Goal: Transaction & Acquisition: Purchase product/service

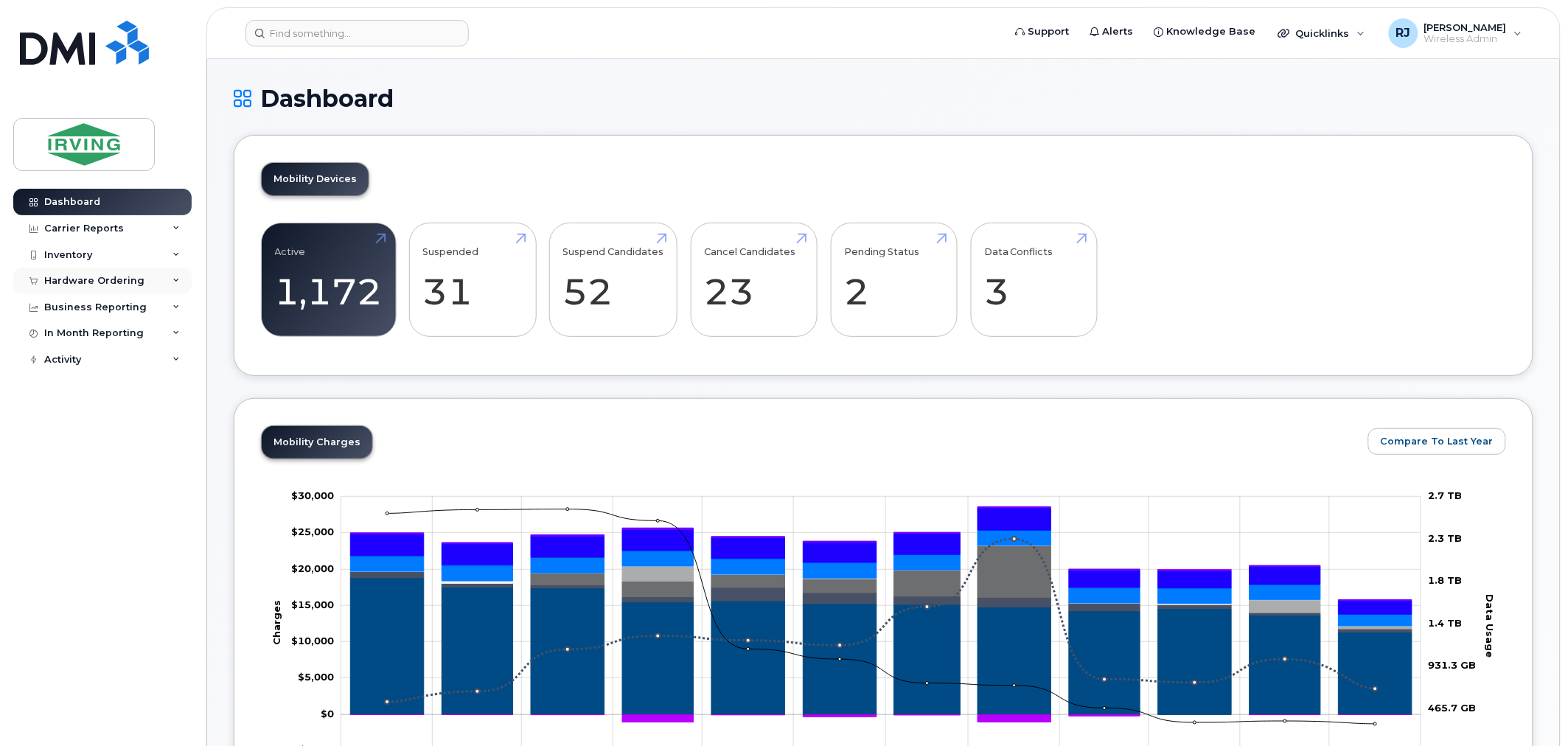
click at [133, 276] on div "Hardware Ordering" at bounding box center [94, 281] width 101 height 11
click at [108, 305] on link "Overview" at bounding box center [115, 308] width 153 height 28
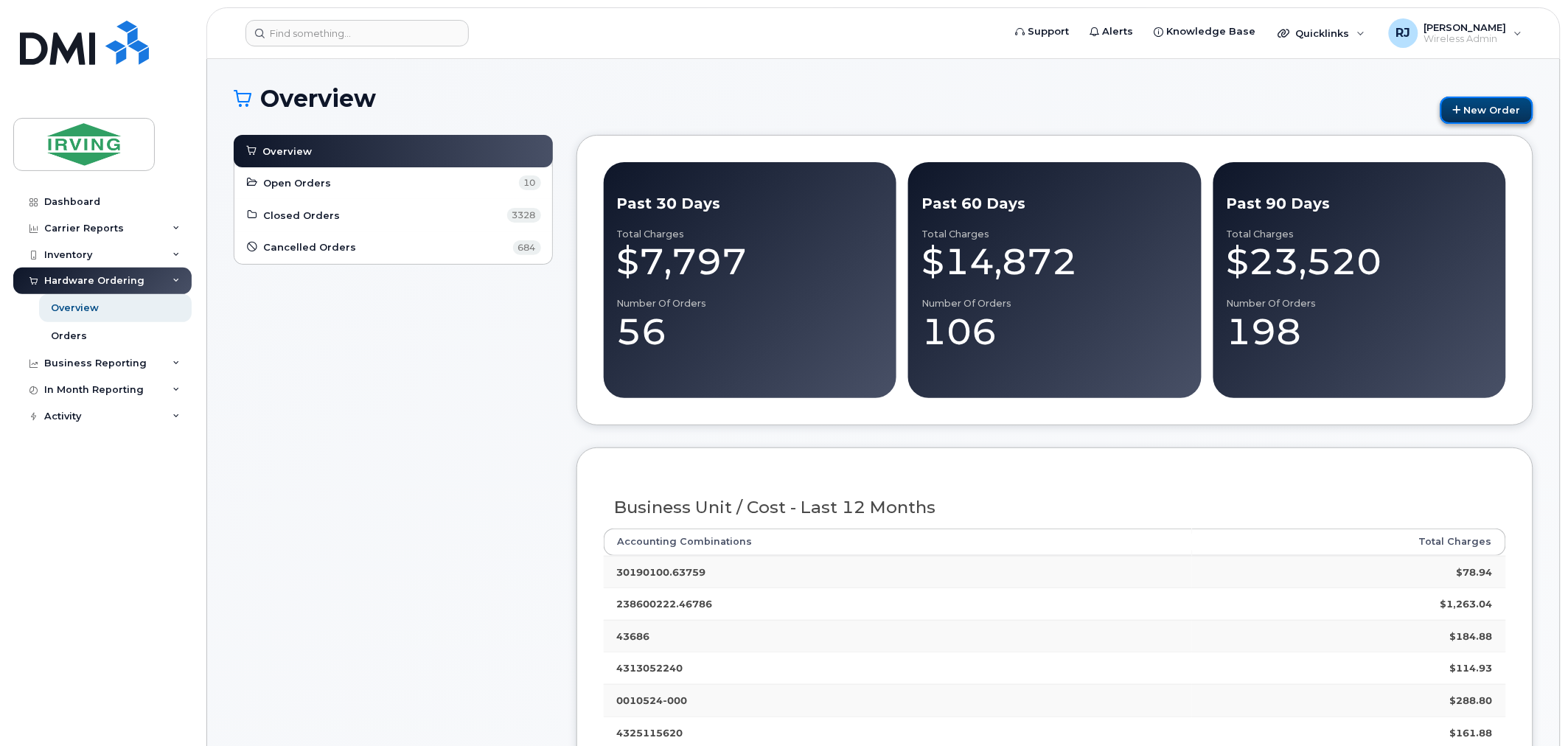
click at [1480, 116] on link "New Order" at bounding box center [1487, 110] width 93 height 27
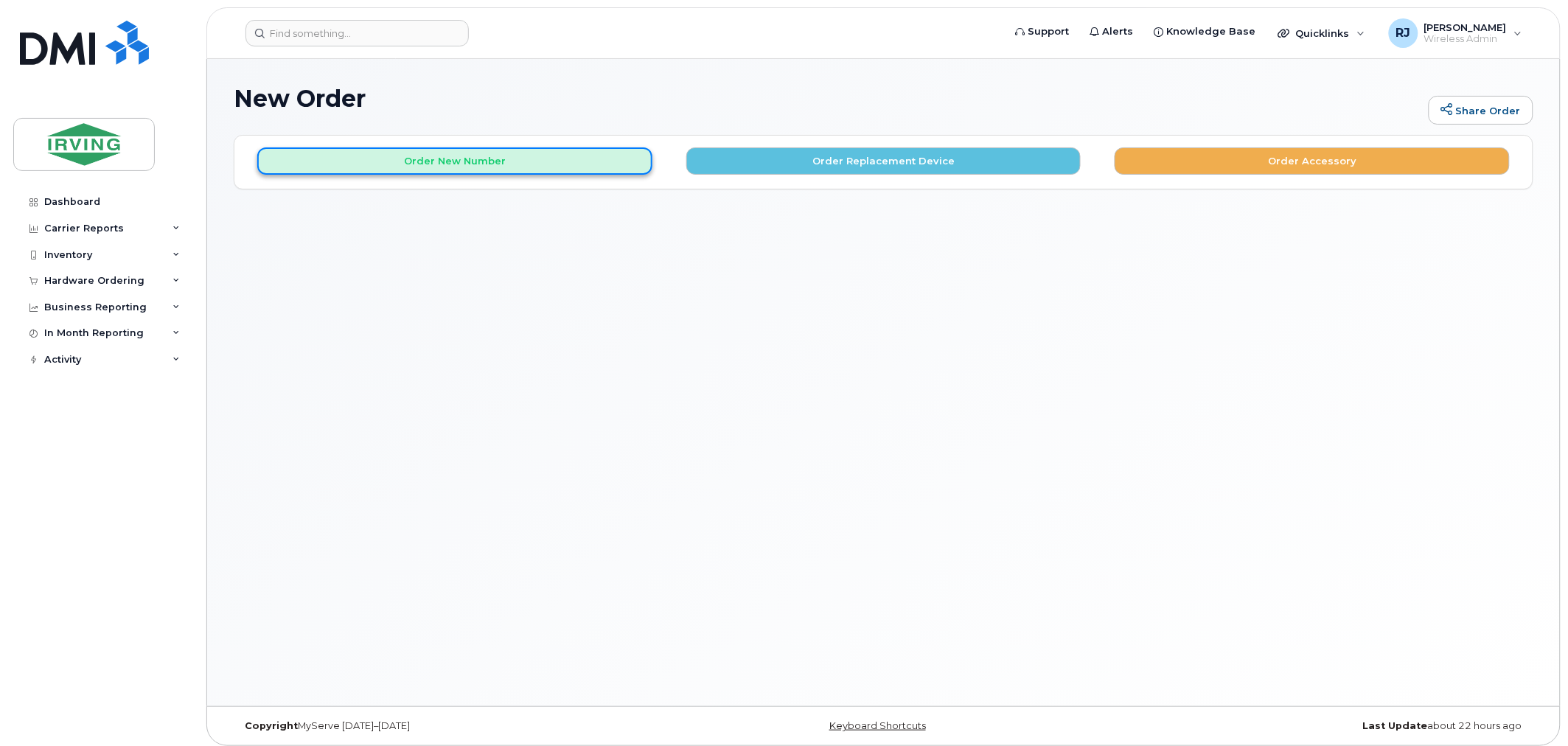
click at [563, 150] on button "Order New Number" at bounding box center [454, 160] width 395 height 27
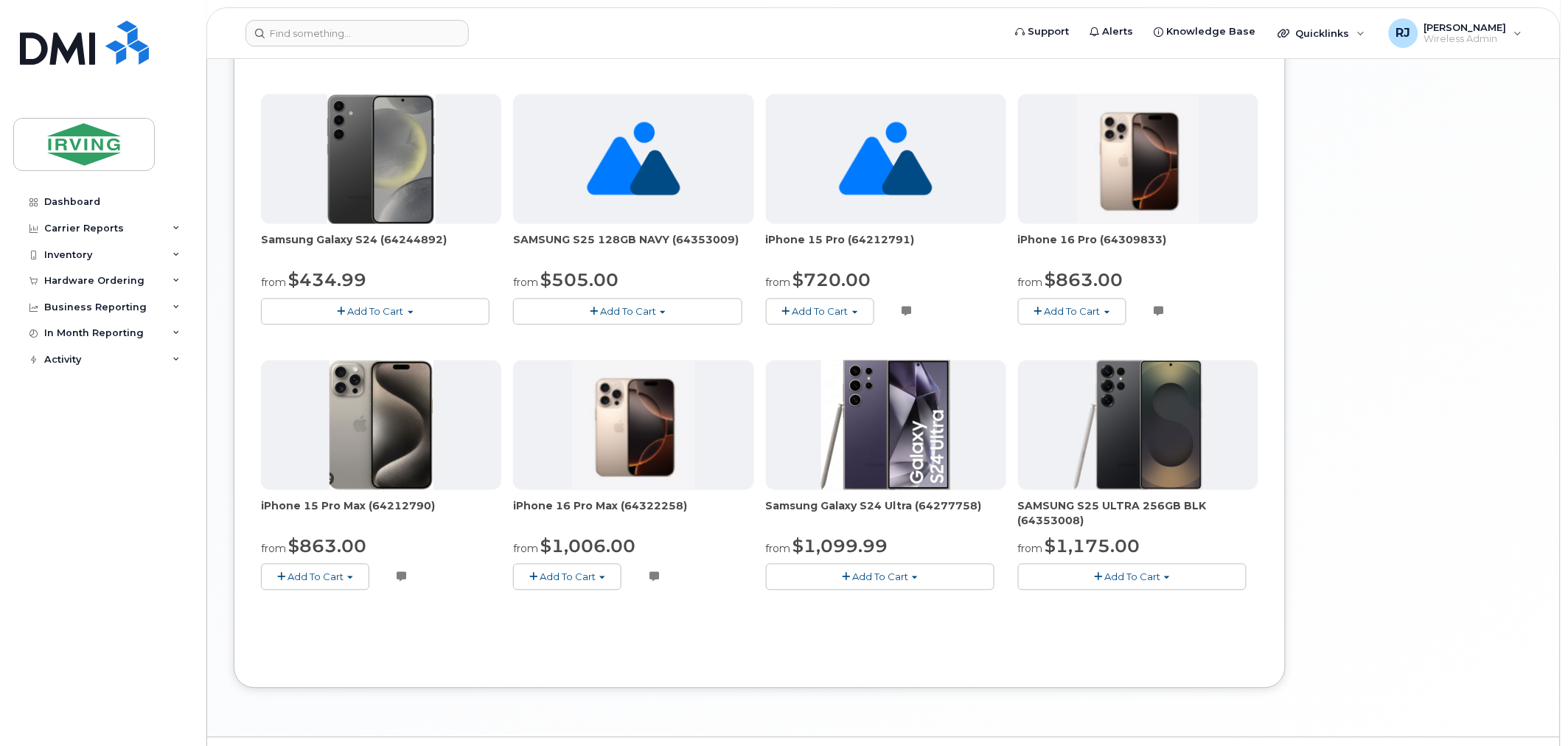
scroll to position [807, 0]
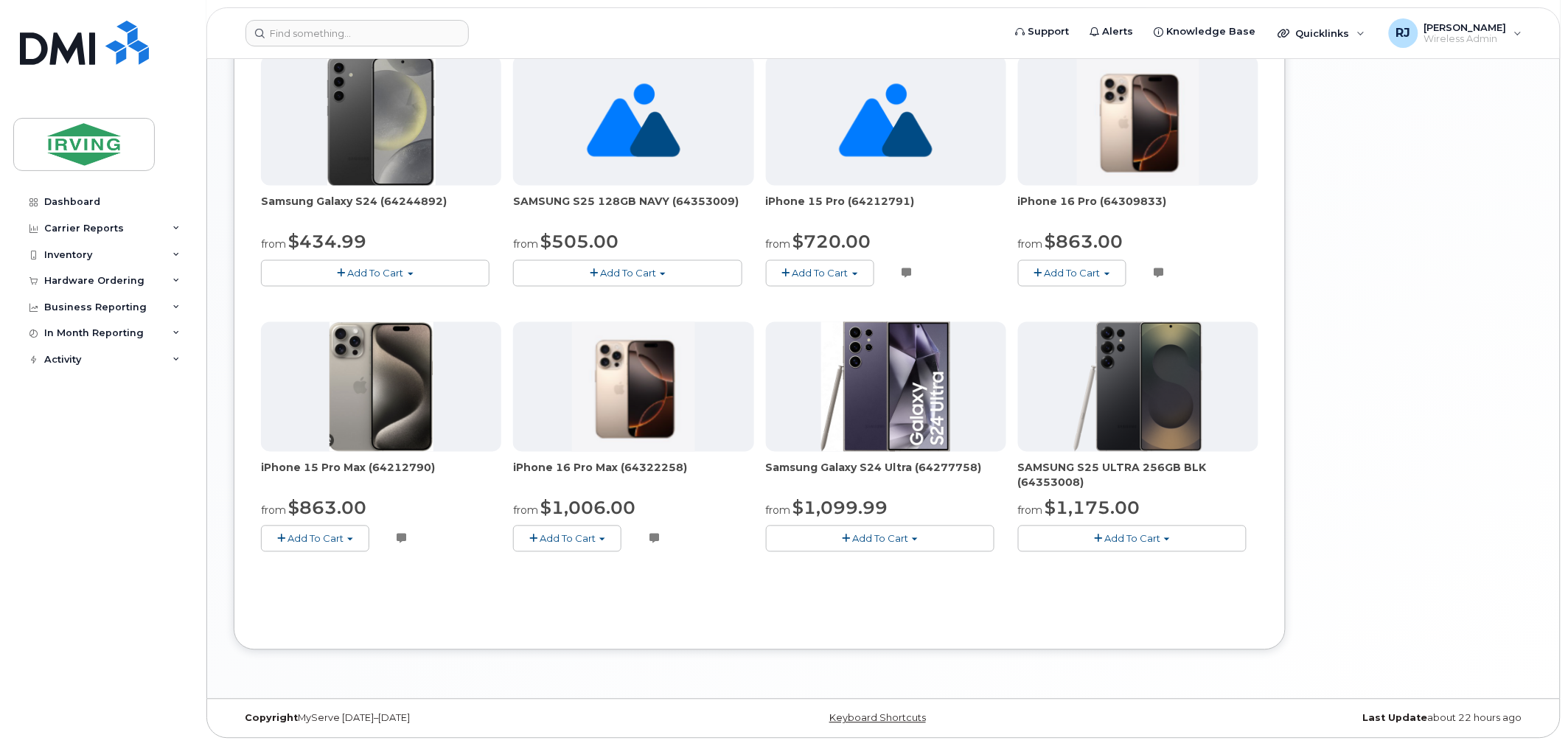
click at [1165, 534] on button "Add To Cart" at bounding box center [1131, 539] width 228 height 26
click at [911, 536] on button "Add To Cart" at bounding box center [879, 539] width 228 height 26
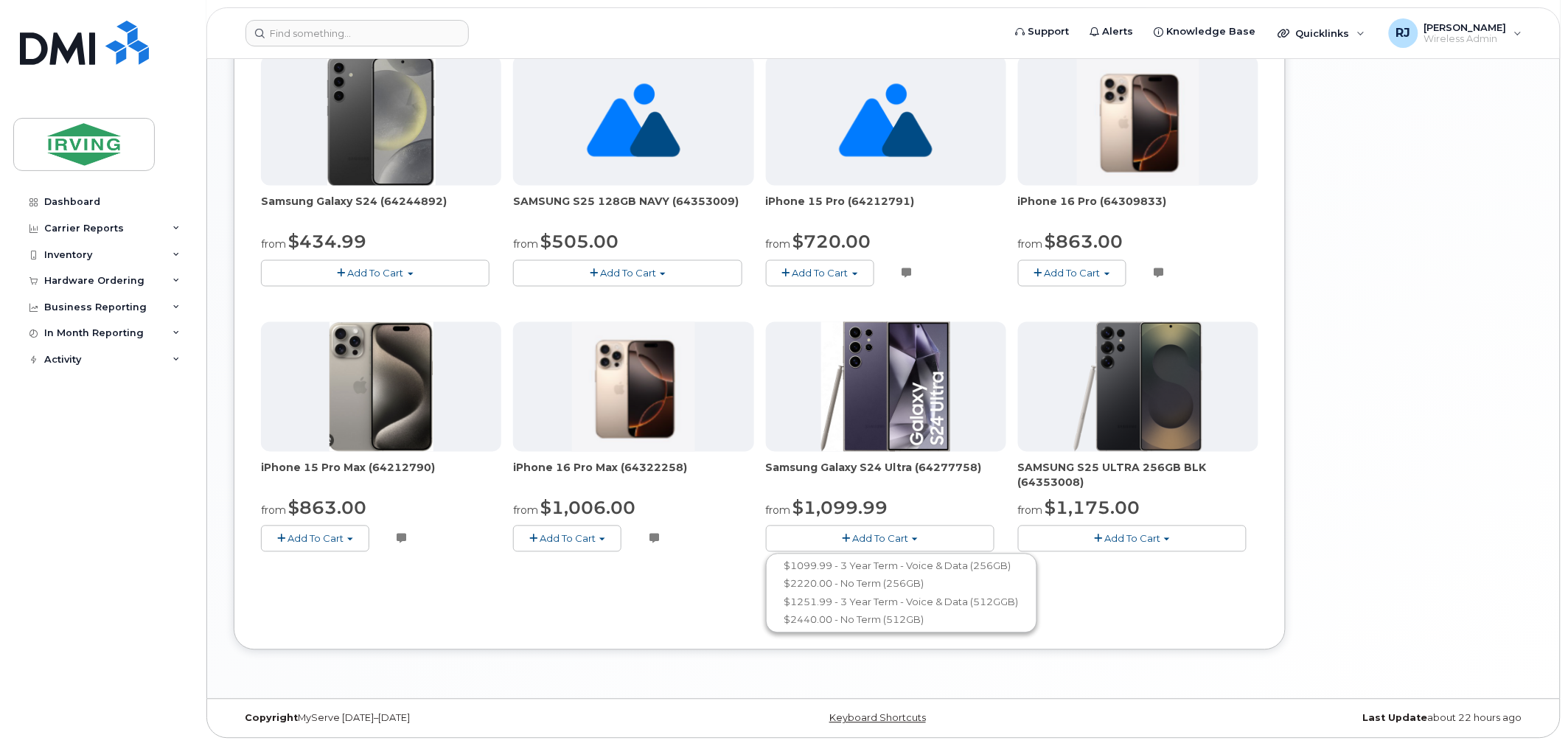
click at [1463, 492] on div "Your Cart is Empty! Choose product from the left side and you will see the new …" at bounding box center [1415, 0] width 236 height 1344
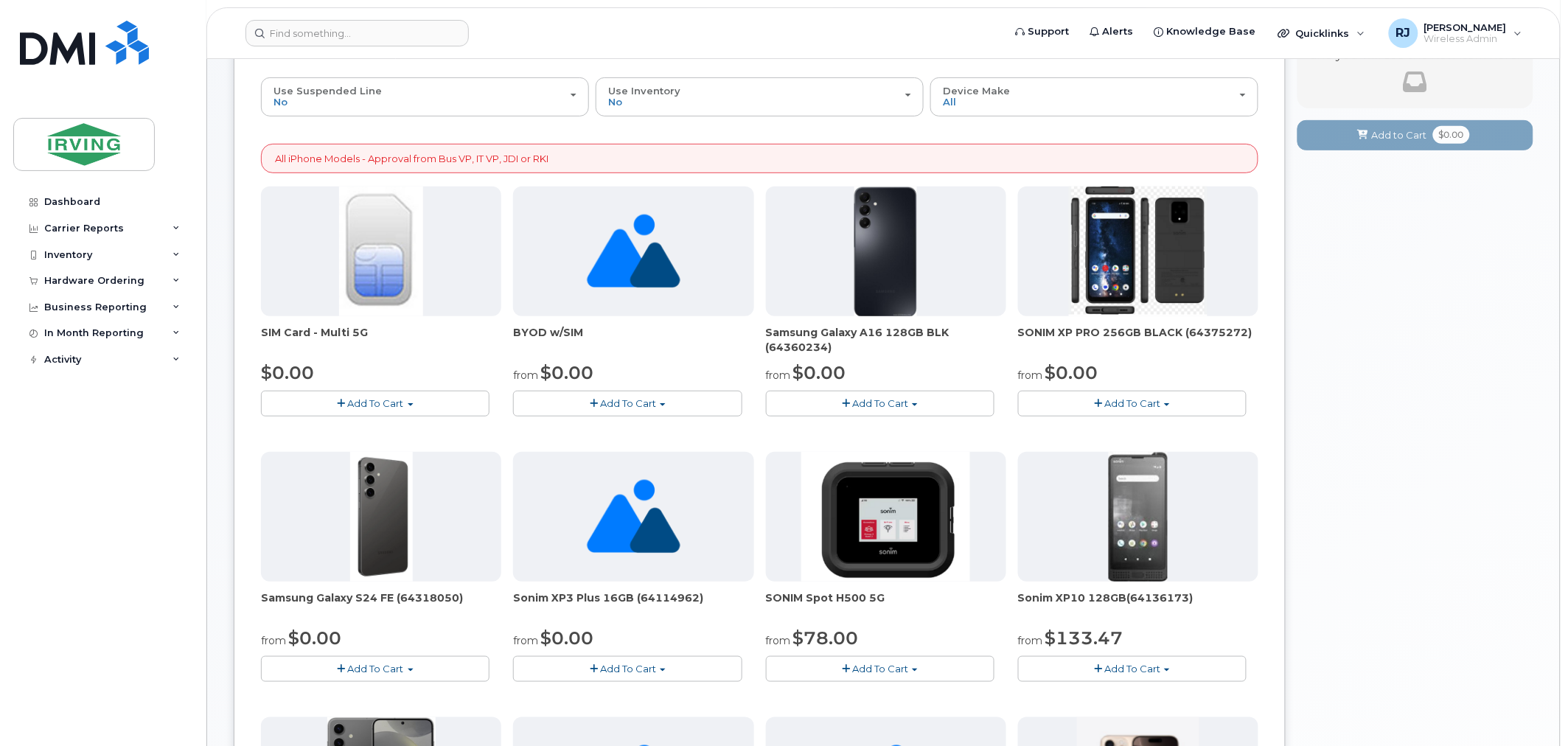
scroll to position [0, 0]
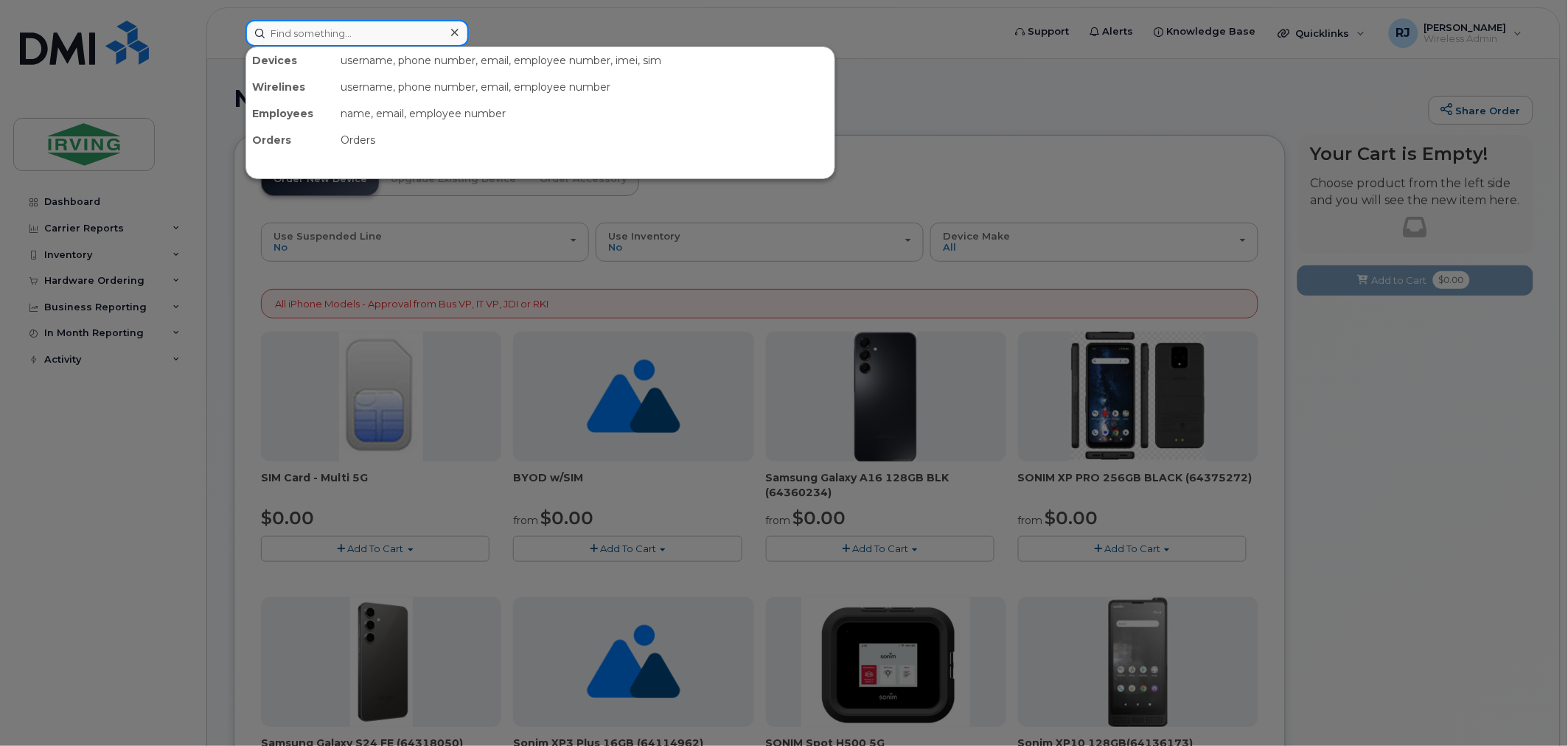
click at [414, 34] on input at bounding box center [357, 33] width 223 height 26
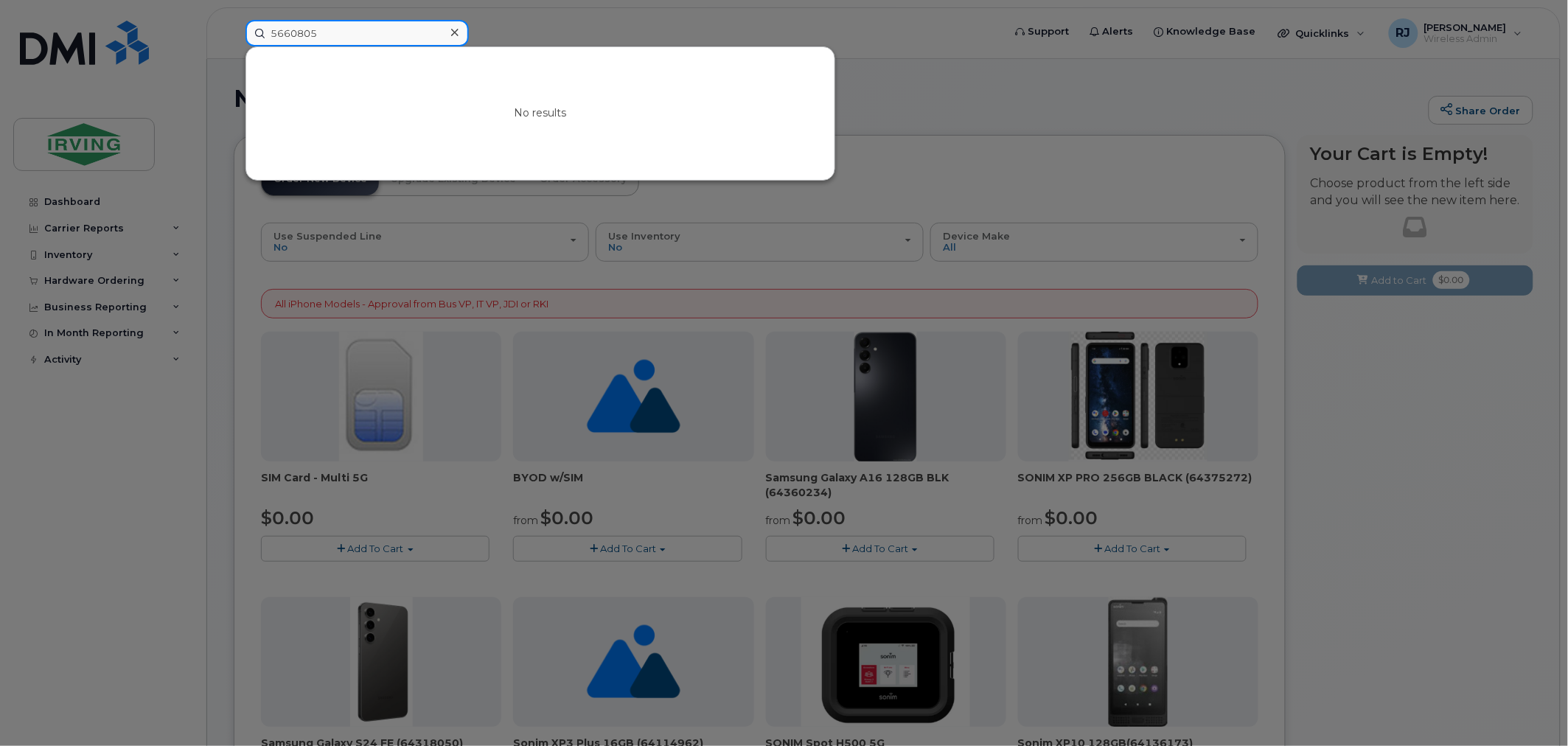
click at [276, 33] on input "5660805" at bounding box center [357, 33] width 223 height 26
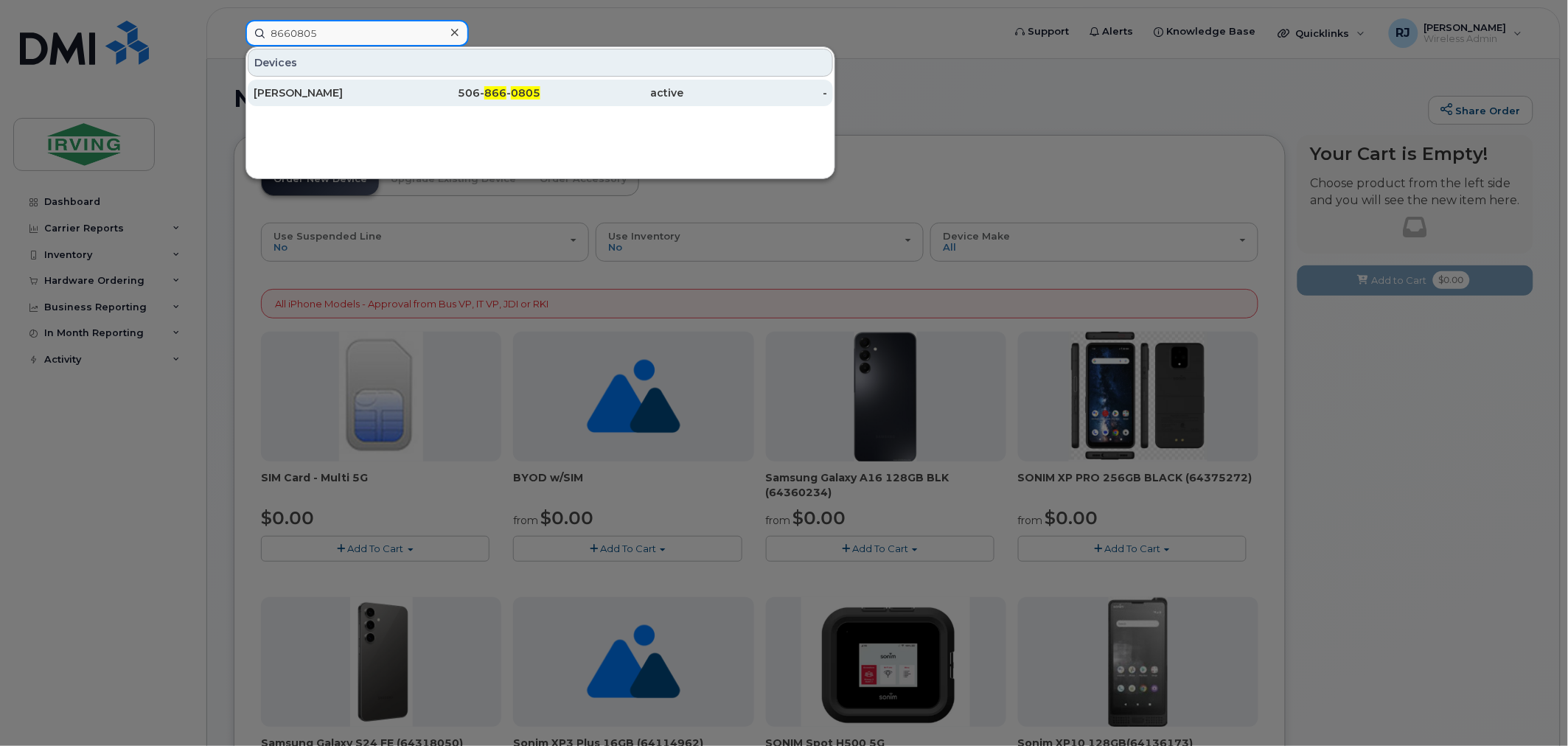
type input "8660805"
click at [322, 83] on div "[PERSON_NAME]" at bounding box center [326, 92] width 144 height 26
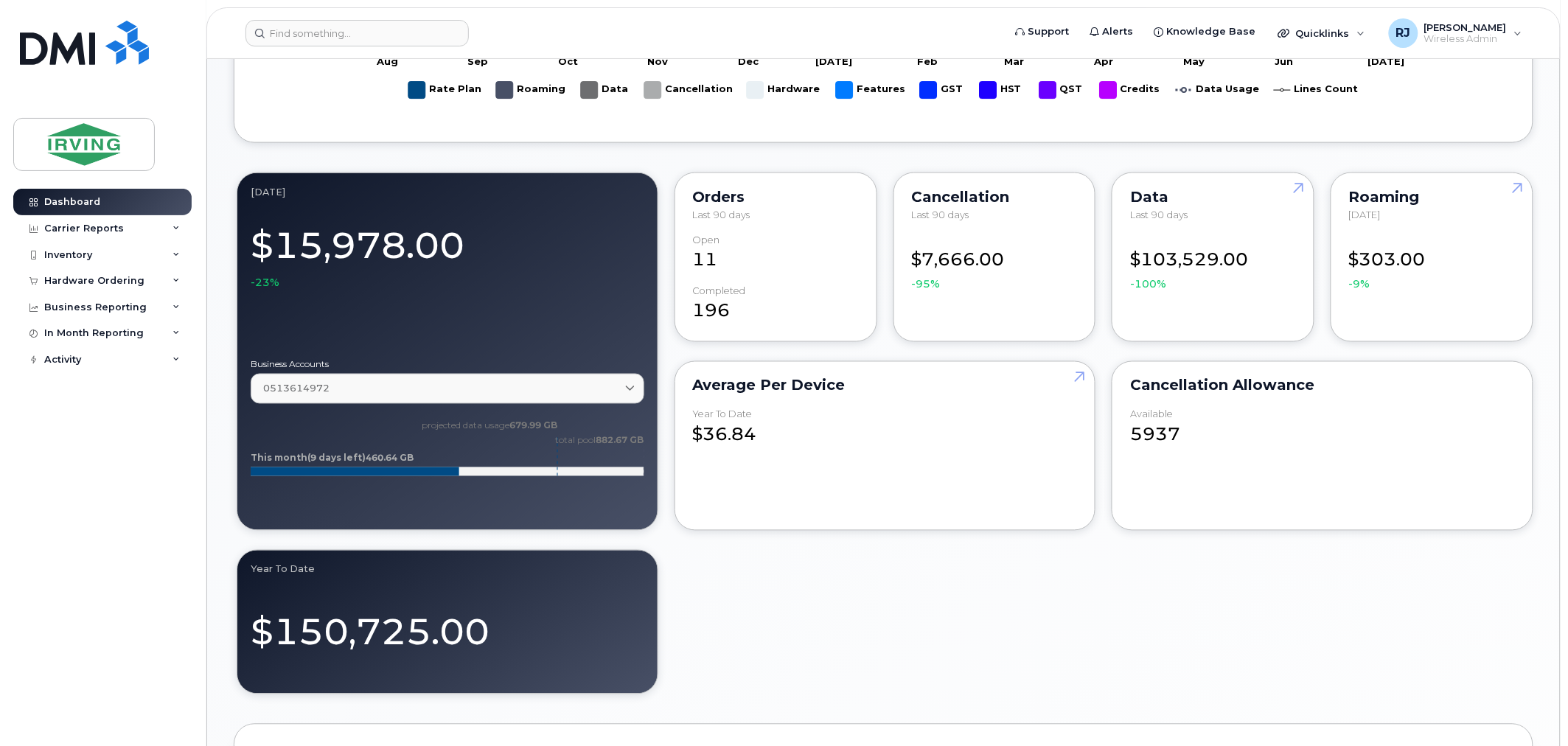
scroll to position [819, 0]
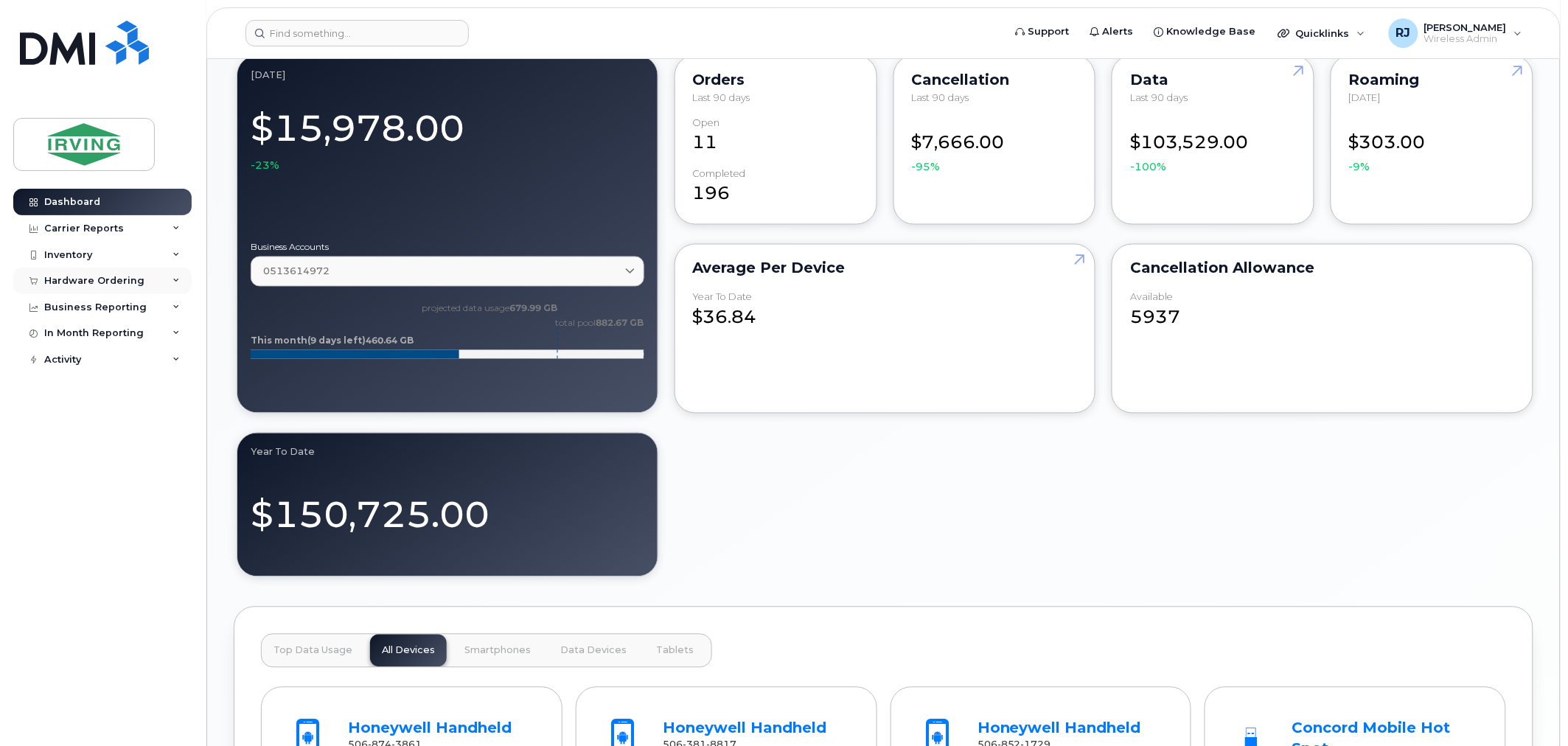
click at [101, 270] on div "Hardware Ordering" at bounding box center [102, 281] width 178 height 26
click at [130, 308] on link "Overview" at bounding box center [115, 308] width 153 height 28
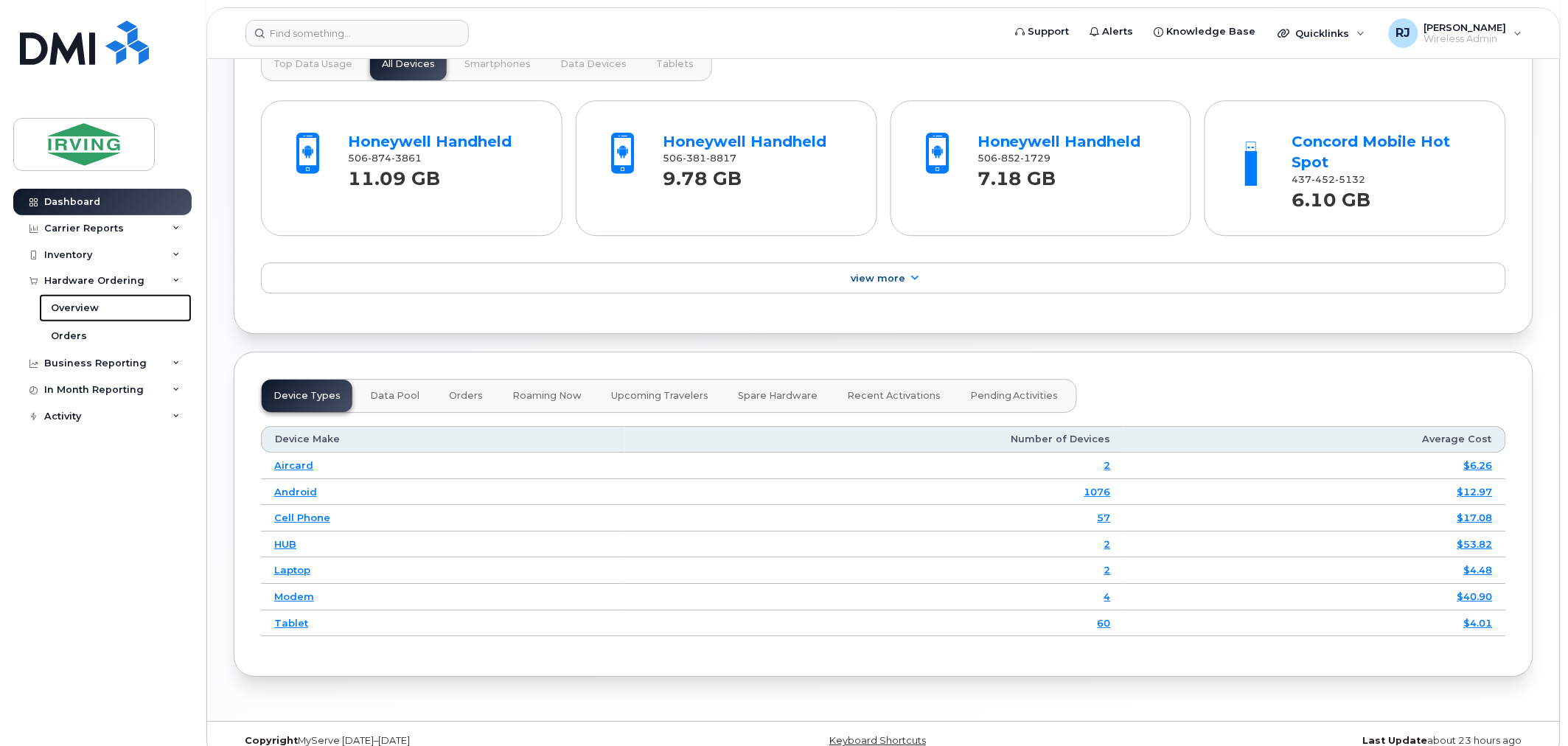
scroll to position [1431, 0]
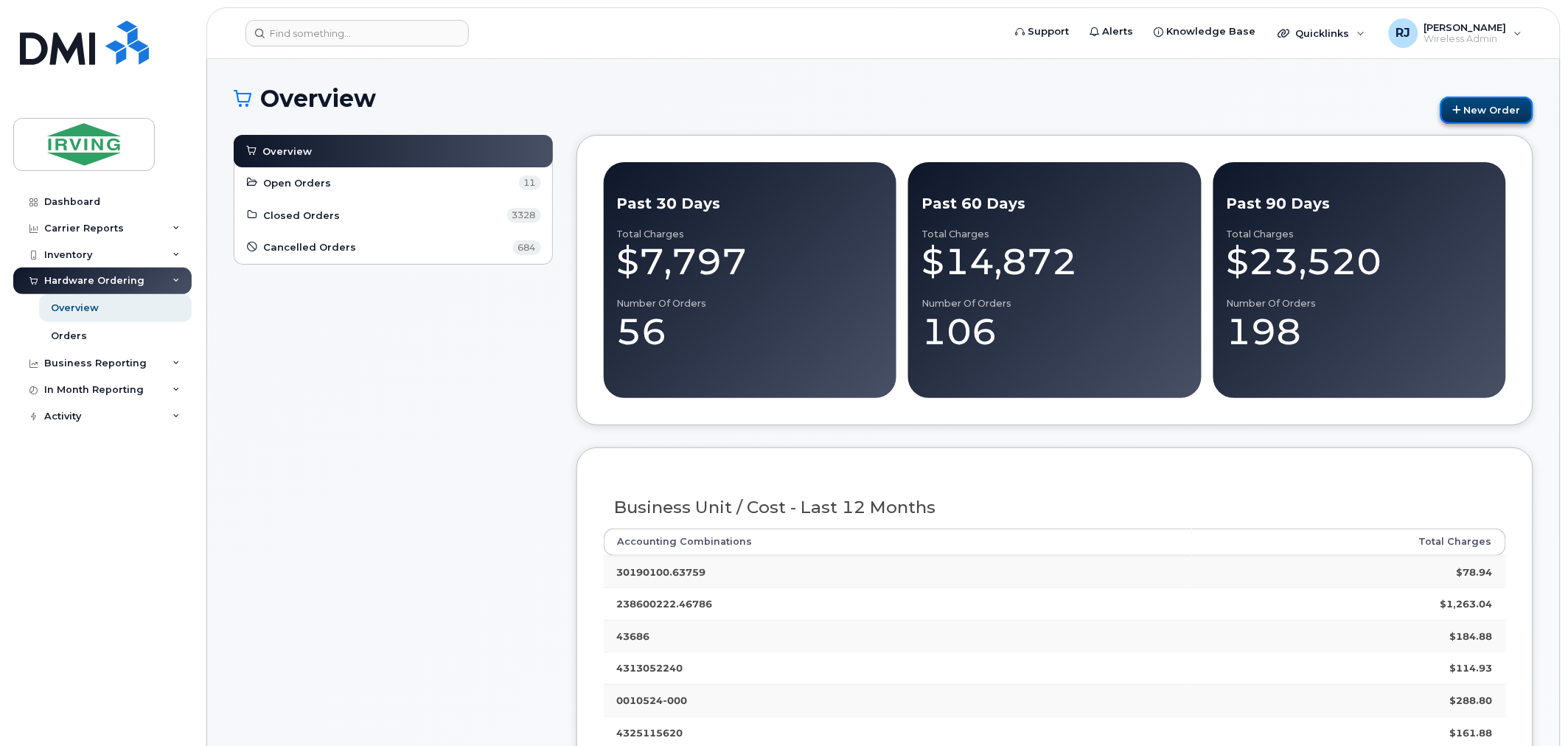
click at [1503, 115] on link "New Order" at bounding box center [1487, 110] width 93 height 27
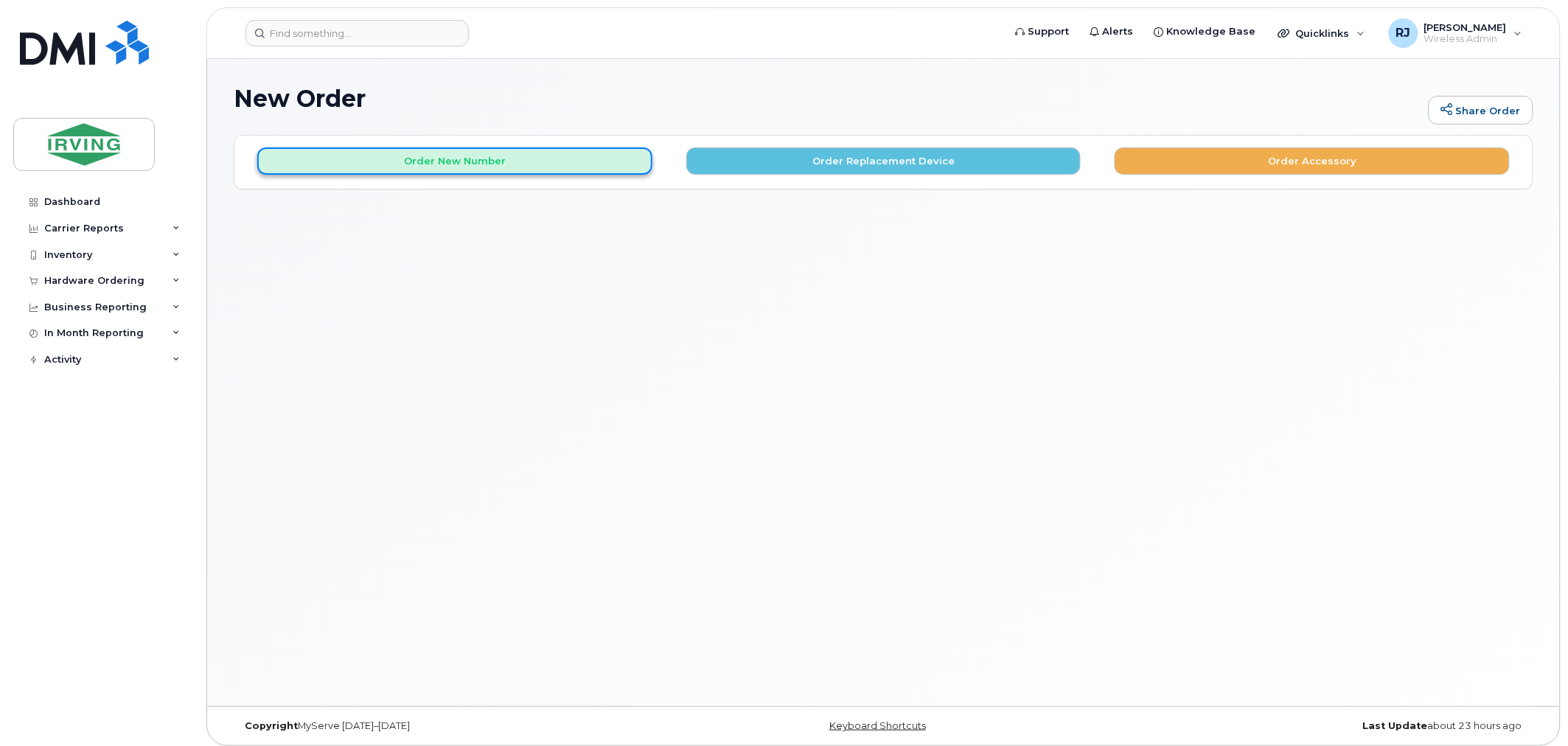
click at [420, 169] on button "Order New Number" at bounding box center [454, 160] width 395 height 27
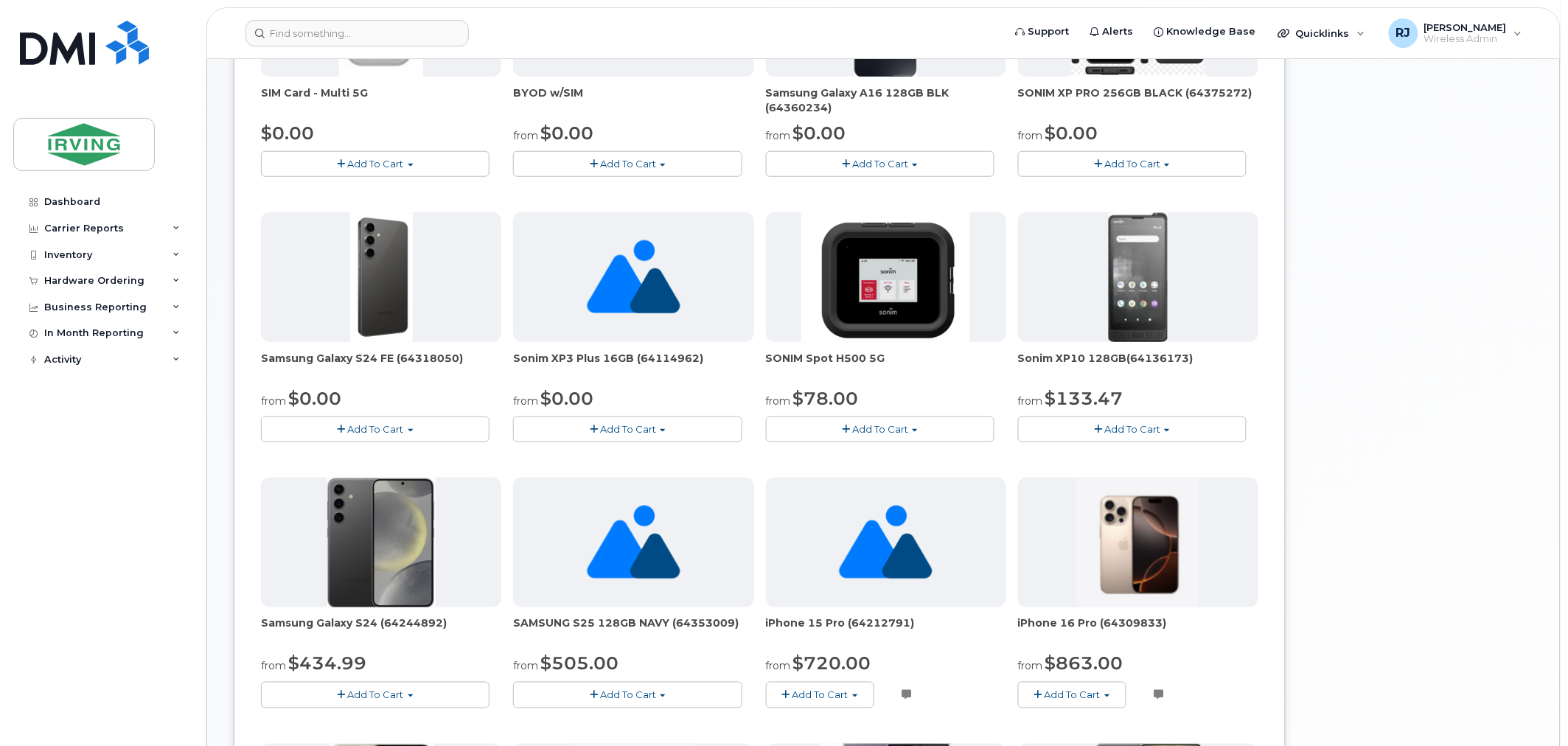
scroll to position [491, 0]
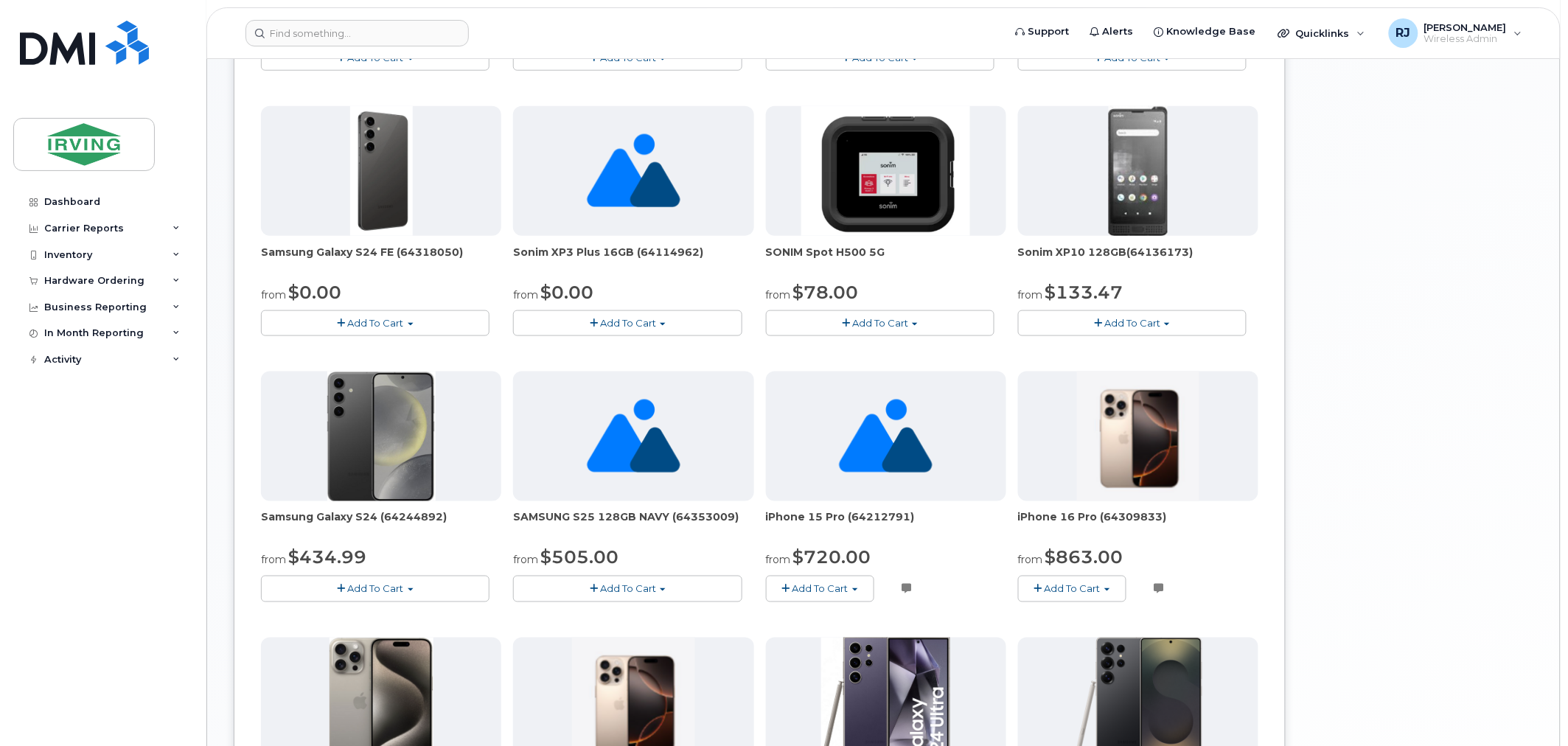
click at [453, 325] on button "Add To Cart" at bounding box center [375, 323] width 228 height 26
click at [1354, 348] on div "Your Cart is Empty! Choose product from the left side and you will see the new …" at bounding box center [1415, 316] width 236 height 1344
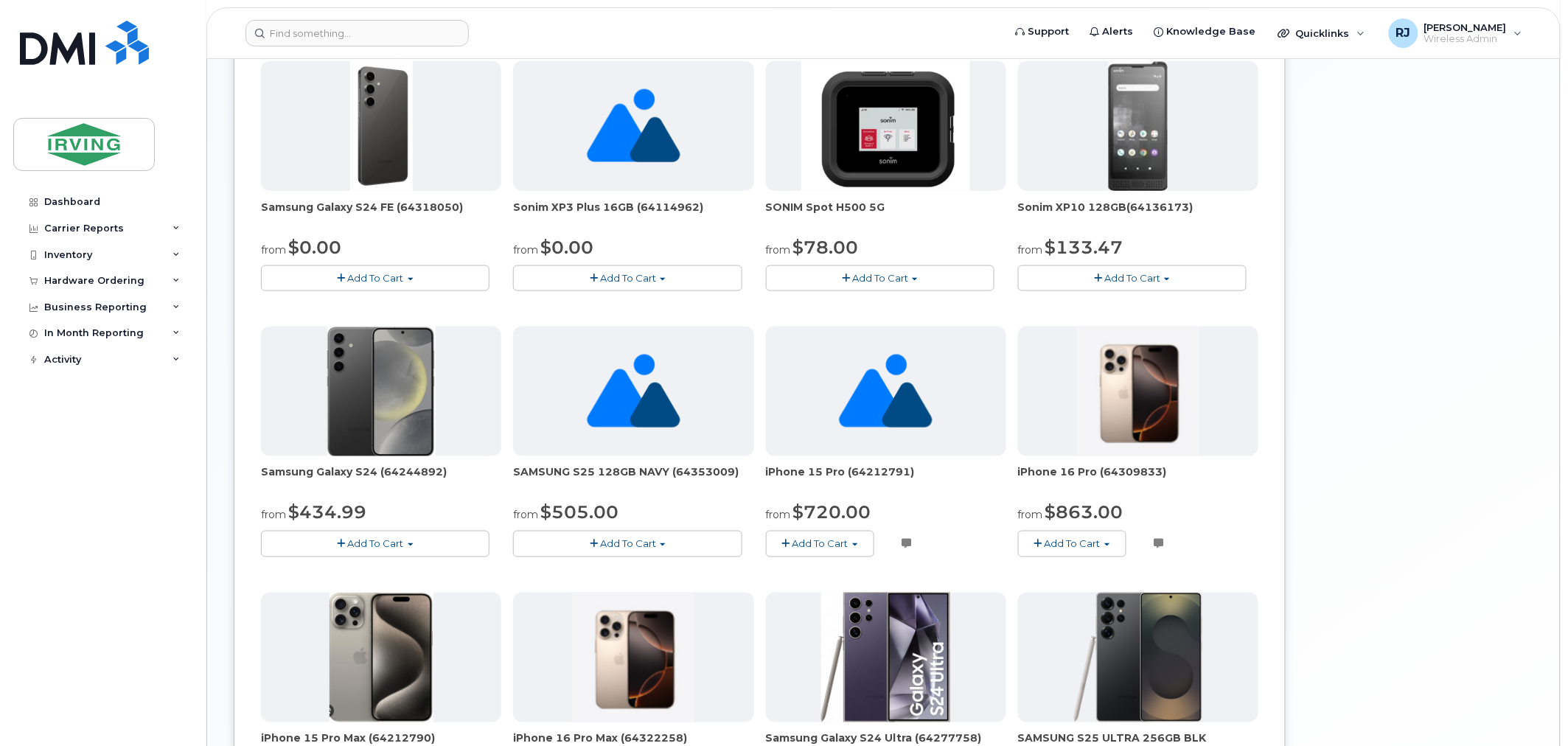
scroll to position [573, 0]
